Goal: Task Accomplishment & Management: Manage account settings

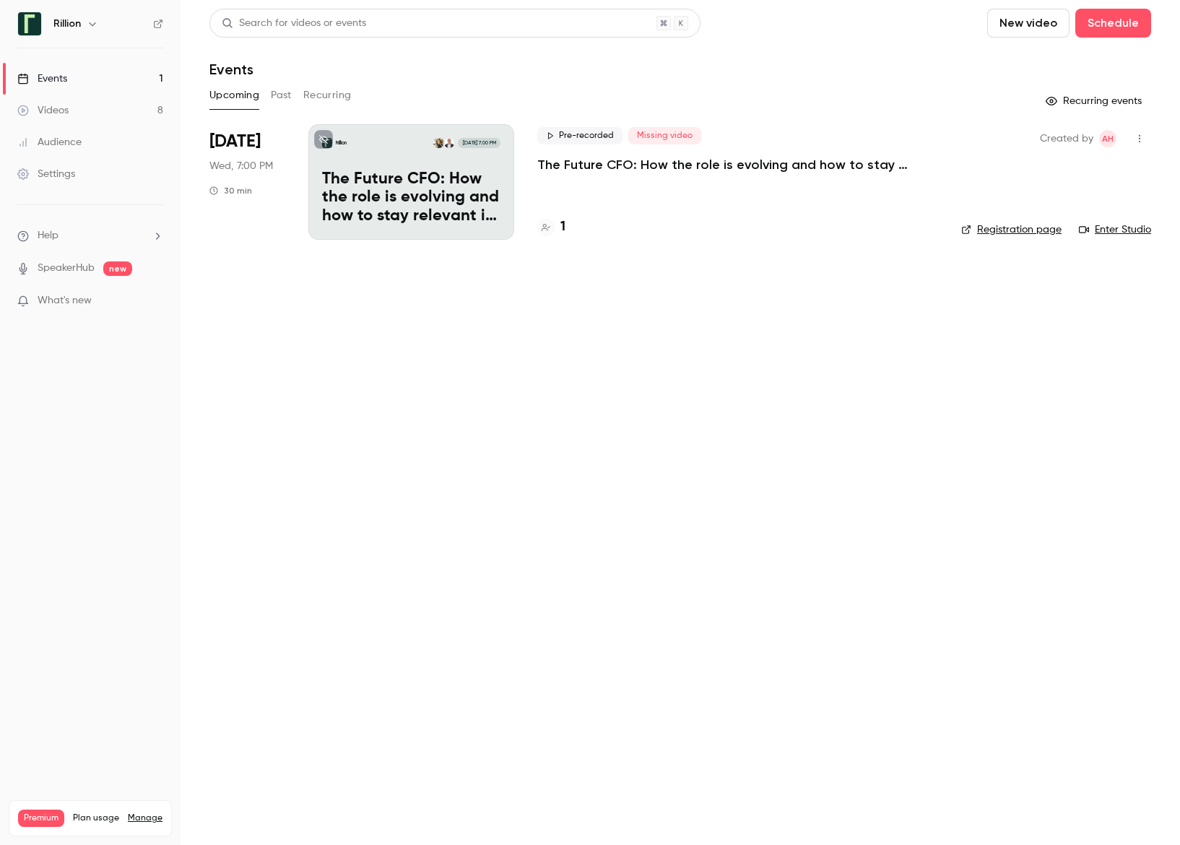
click at [613, 163] on p "The Future CFO: How the role is evolving and how to stay relevant in [DATE]​" at bounding box center [737, 164] width 401 height 17
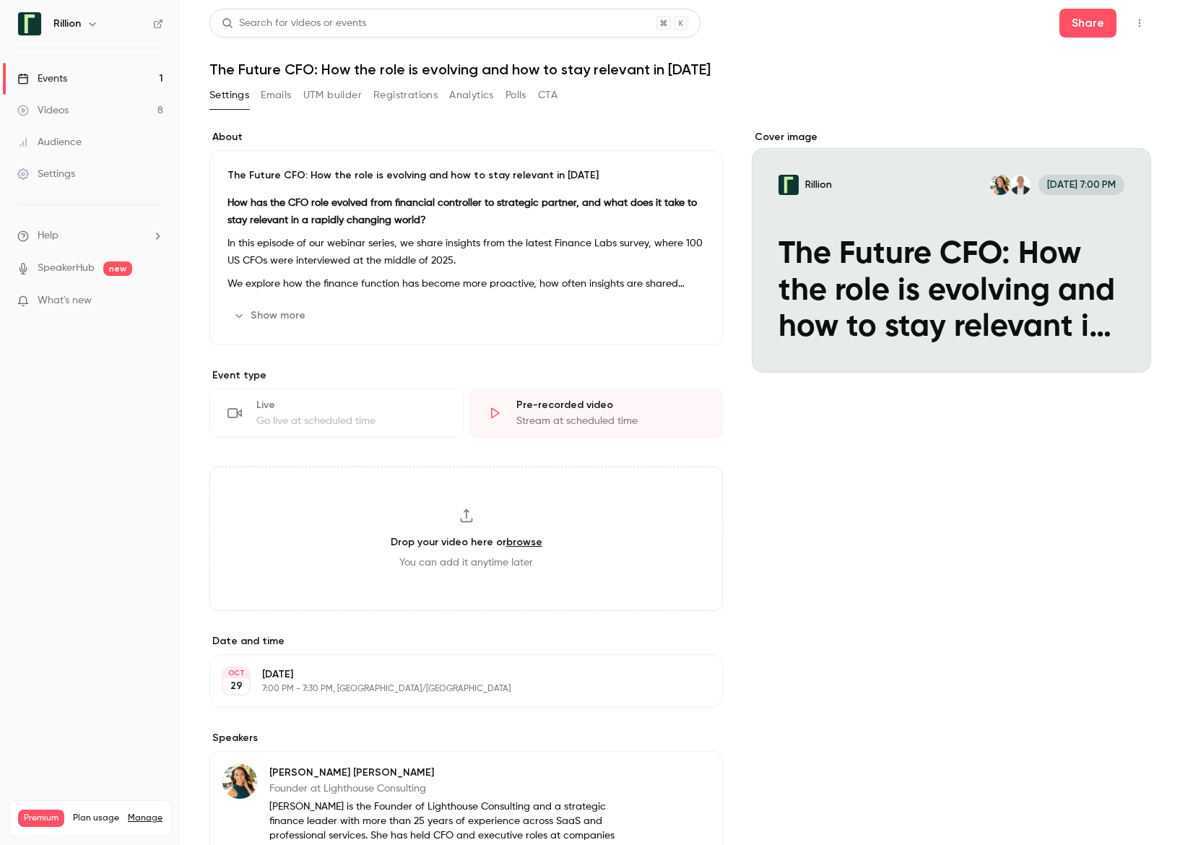
click at [381, 95] on button "Registrations" at bounding box center [405, 95] width 64 height 23
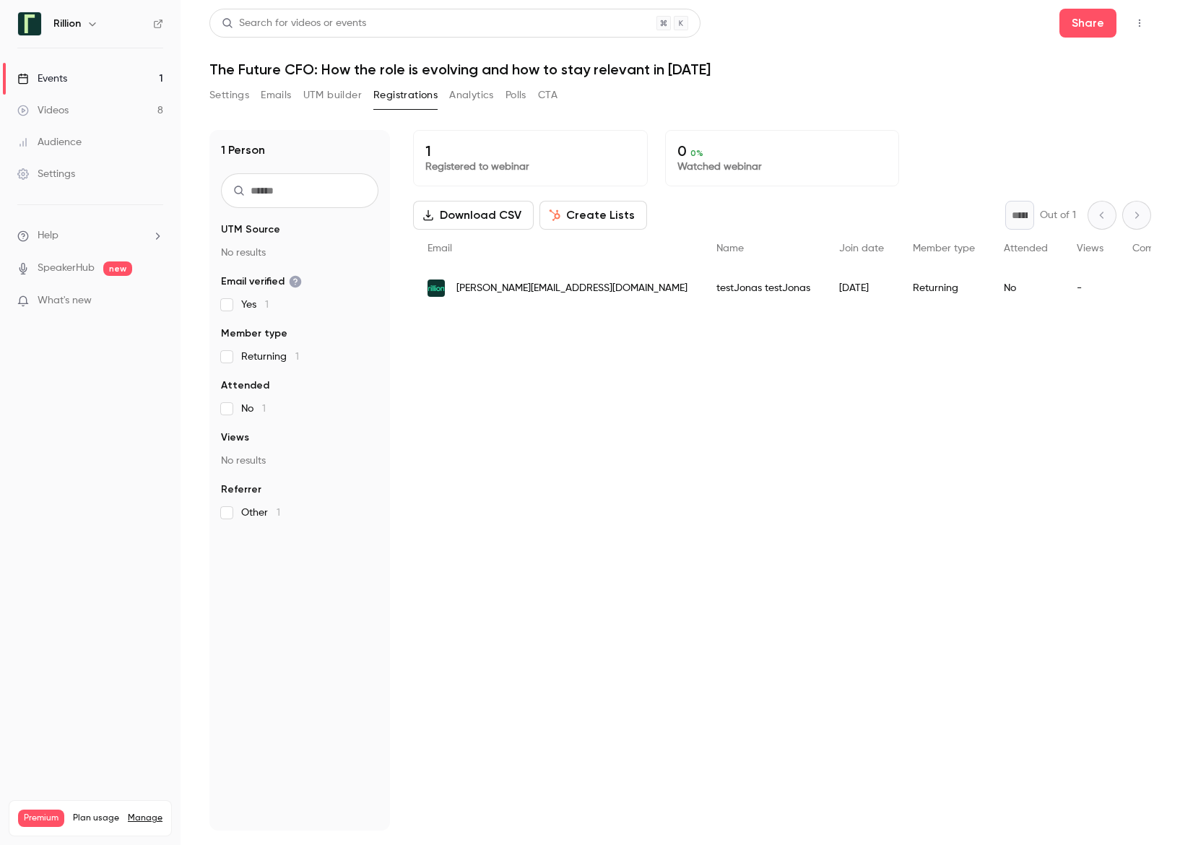
click at [240, 99] on button "Settings" at bounding box center [229, 95] width 40 height 23
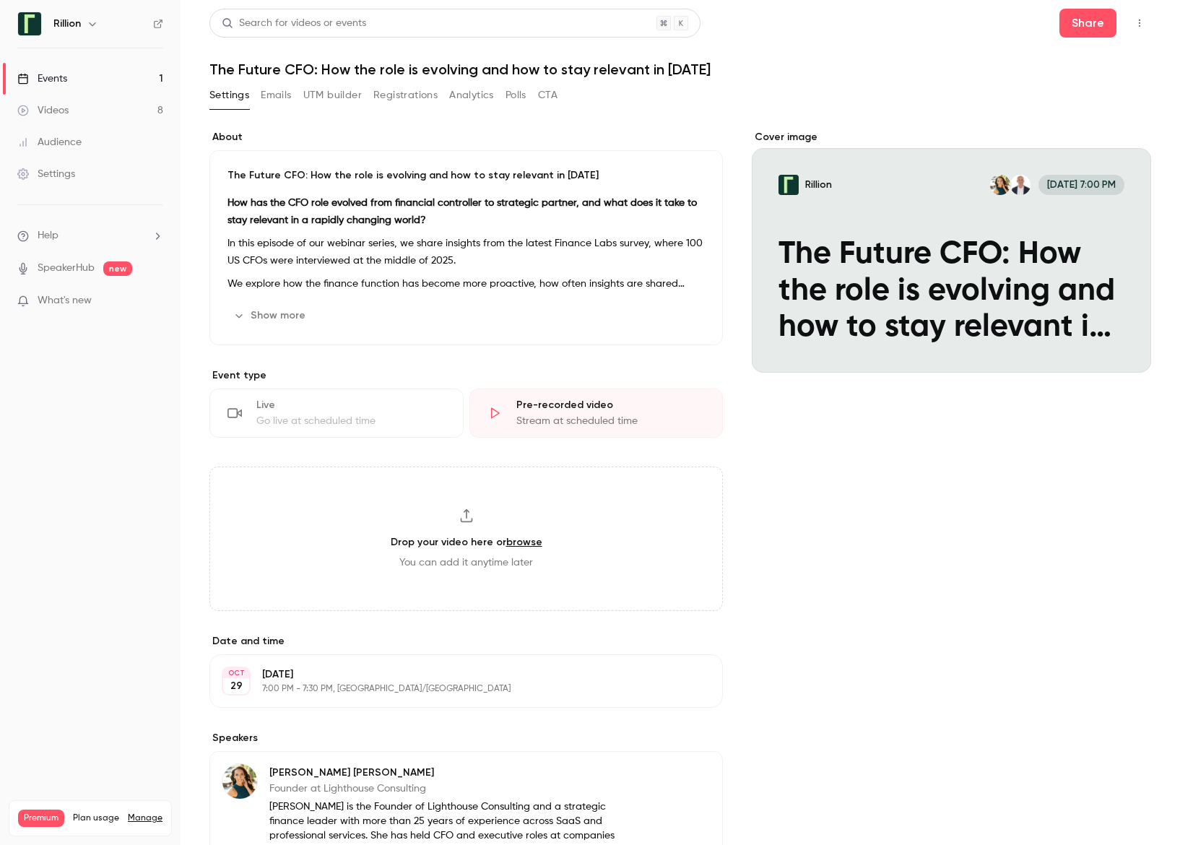
click at [230, 104] on button "Settings" at bounding box center [229, 95] width 40 height 23
click at [105, 77] on link "Events 1" at bounding box center [90, 79] width 181 height 32
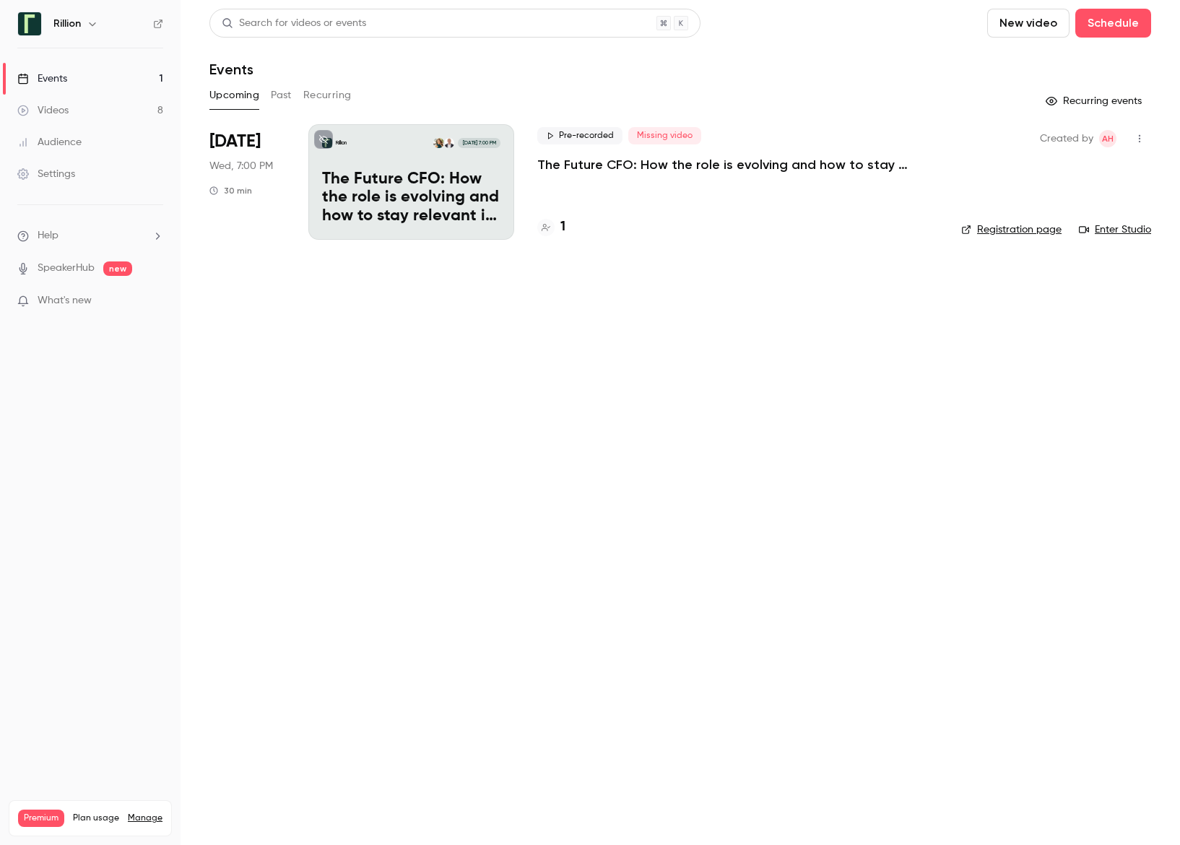
click at [568, 161] on p "The Future CFO: How the role is evolving and how to stay relevant in [DATE]​" at bounding box center [737, 164] width 401 height 17
